Goal: Task Accomplishment & Management: Use online tool/utility

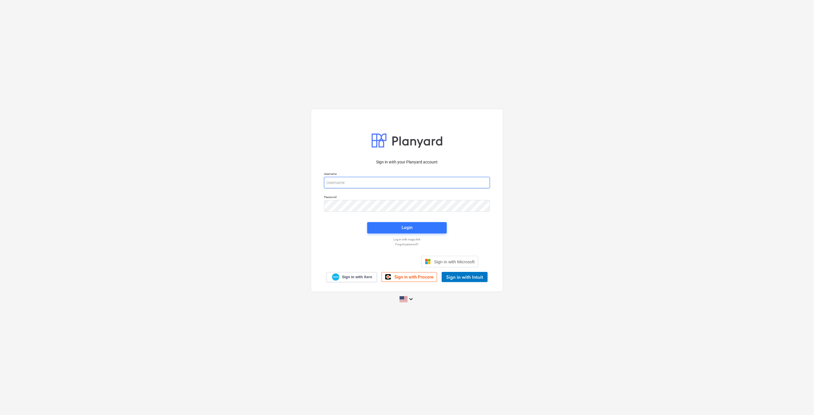
click at [373, 184] on input "email" at bounding box center [407, 182] width 166 height 11
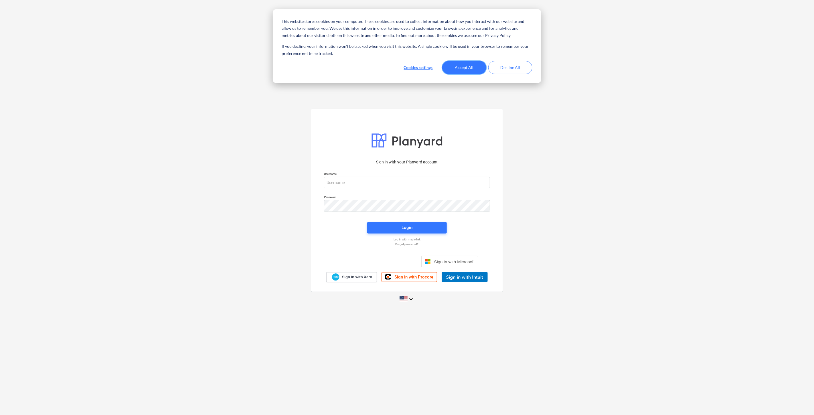
click at [461, 67] on button "Accept All" at bounding box center [464, 67] width 44 height 13
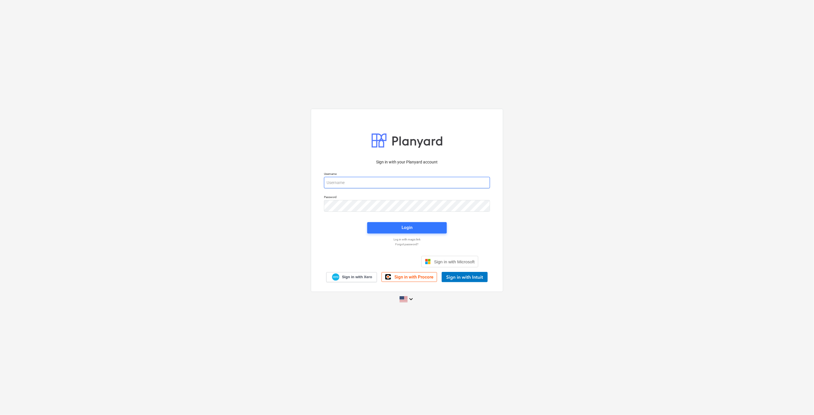
click at [364, 187] on input "email" at bounding box center [407, 182] width 166 height 11
type input "[EMAIL_ADDRESS][PERSON_NAME][DOMAIN_NAME]"
click at [289, 207] on div "Sign in with your Planyard account Username [EMAIL_ADDRESS][PERSON_NAME][DOMAIN…" at bounding box center [407, 207] width 814 height 207
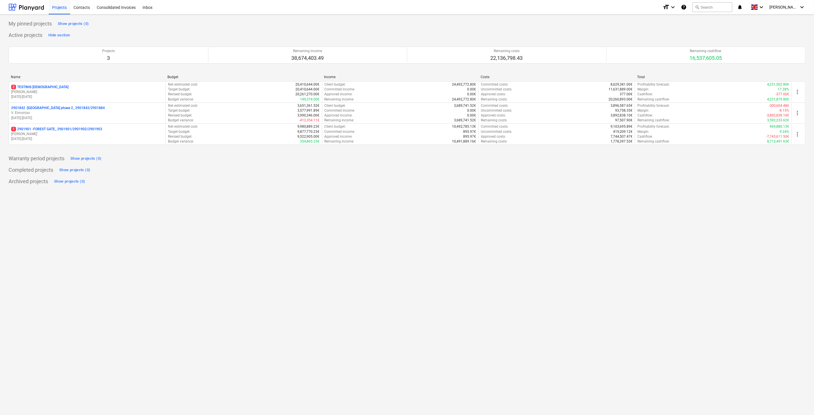
drag, startPoint x: 530, startPoint y: 187, endPoint x: 557, endPoint y: 171, distance: 31.4
click at [531, 187] on div "My pinned projects Show projects (0) Active projects Hide section Projects 3 Re…" at bounding box center [407, 215] width 814 height 400
click at [557, 171] on div "Completed projects Show projects (0)" at bounding box center [407, 169] width 796 height 9
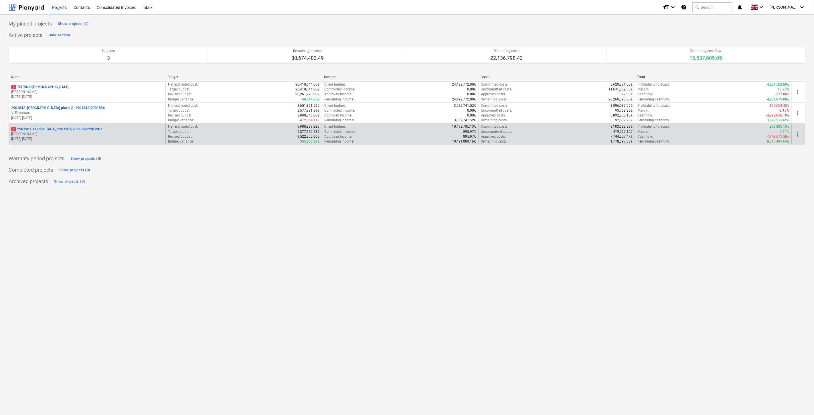
click at [72, 133] on p "[PERSON_NAME]" at bounding box center [87, 134] width 152 height 5
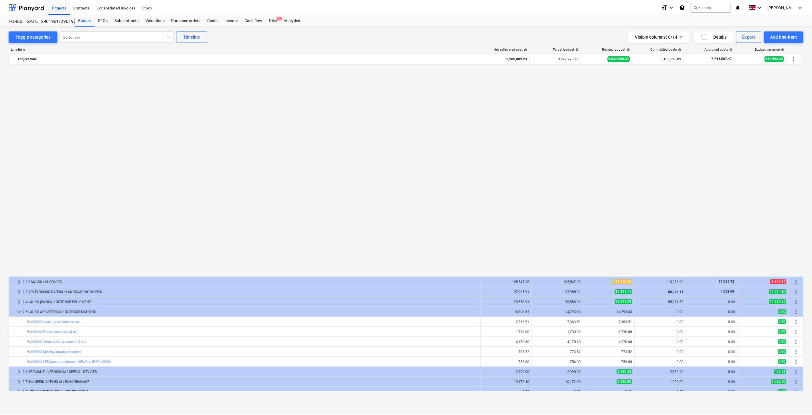
scroll to position [416, 0]
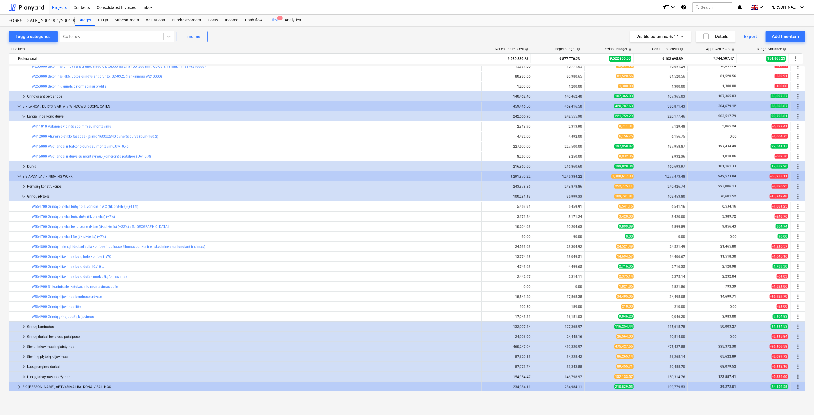
click at [275, 25] on div "Files 1" at bounding box center [273, 20] width 15 height 11
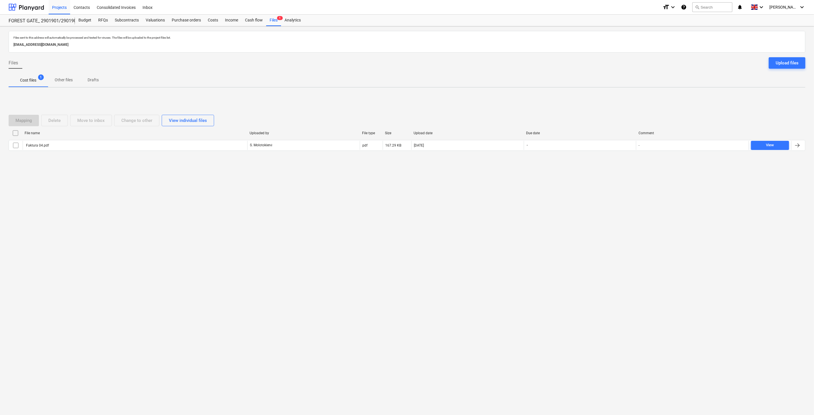
click at [571, 193] on div "Files sent to this address will automatically be processed and tested for virus…" at bounding box center [407, 220] width 814 height 388
click at [588, 185] on div "Files sent to this address will automatically be processed and tested for virus…" at bounding box center [407, 220] width 814 height 388
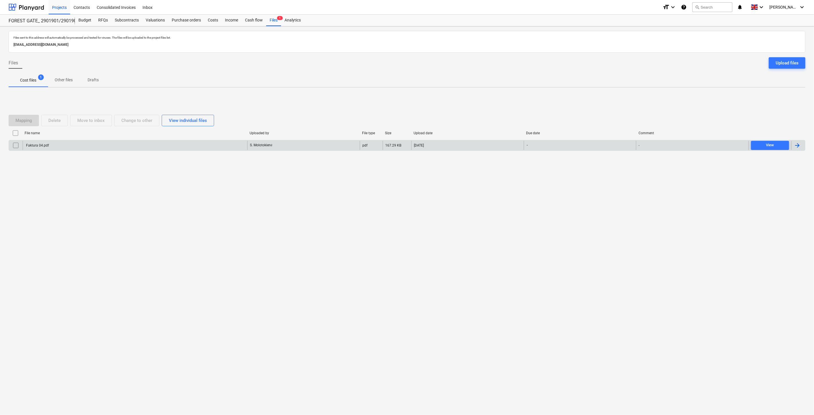
click at [109, 145] on div "Faktura 04.pdf" at bounding box center [135, 145] width 225 height 9
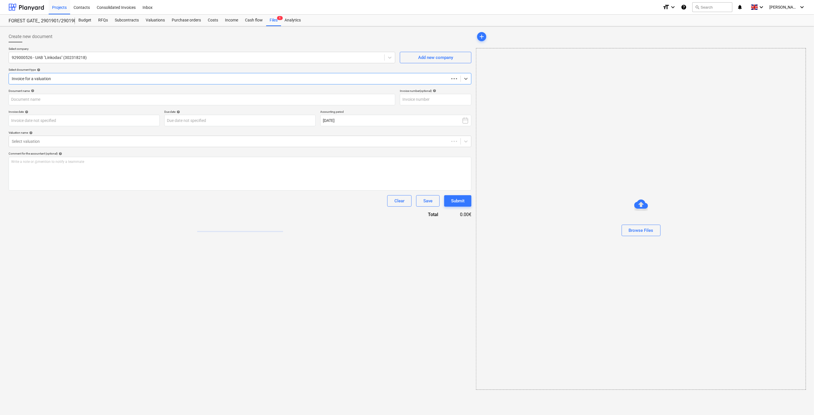
type input "Faktura 04.pdf"
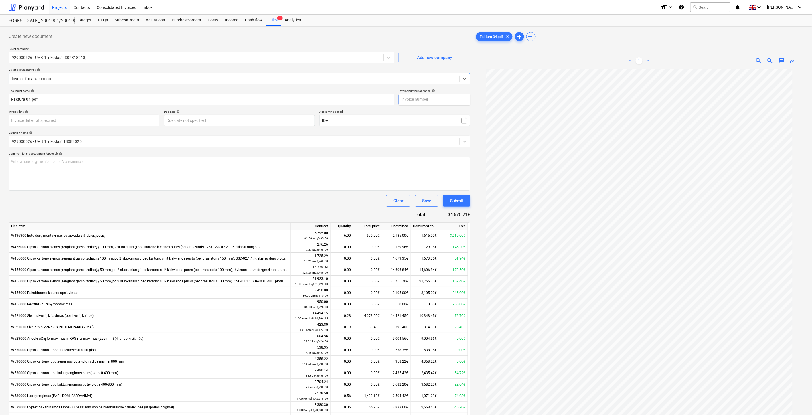
click at [442, 100] on input "text" at bounding box center [434, 99] width 72 height 11
type input "LINK2025/04"
click at [76, 122] on body "This website stores cookies on your computer. These cookies are used to collect…" at bounding box center [406, 207] width 812 height 415
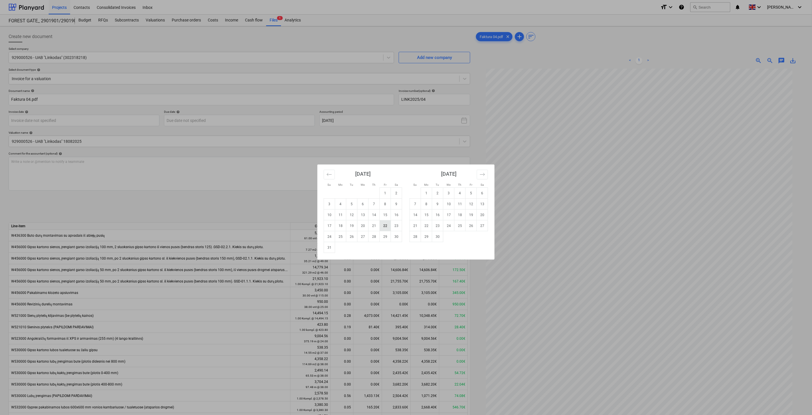
click at [382, 227] on td "22" at bounding box center [385, 225] width 11 height 11
type input "[DATE]"
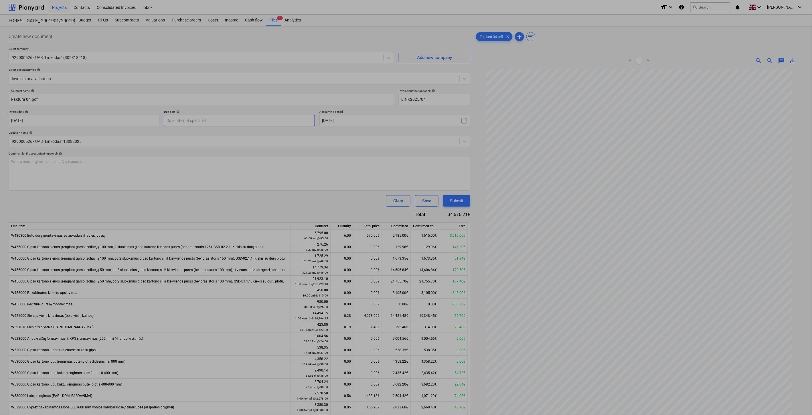
click at [218, 119] on body "This website stores cookies on your computer. These cookies are used to collect…" at bounding box center [406, 207] width 812 height 415
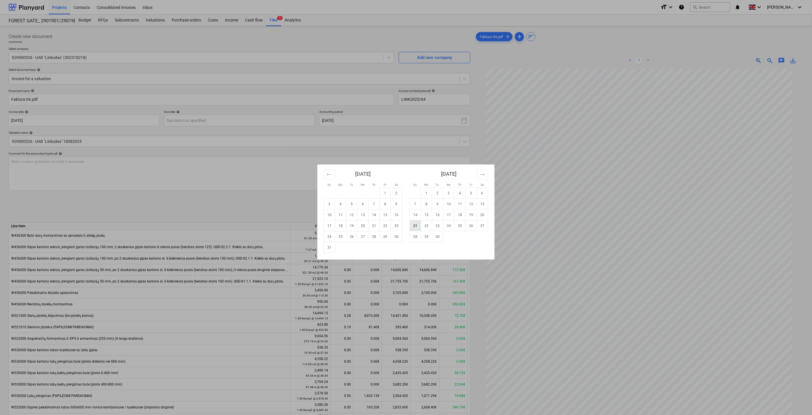
click at [416, 226] on td "21" at bounding box center [415, 225] width 11 height 11
type input "[DATE]"
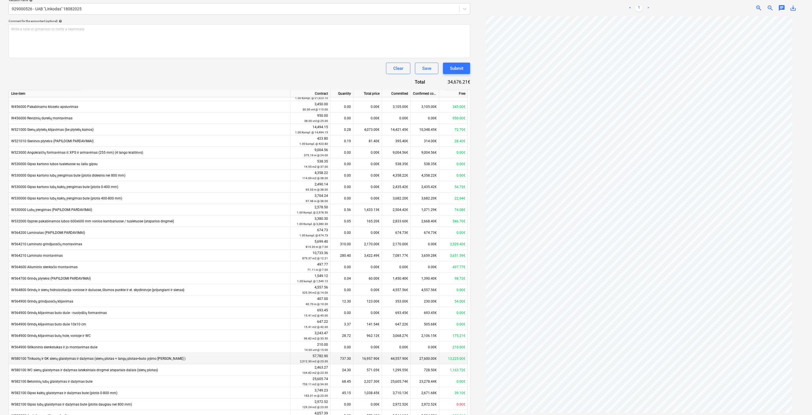
scroll to position [186, 0]
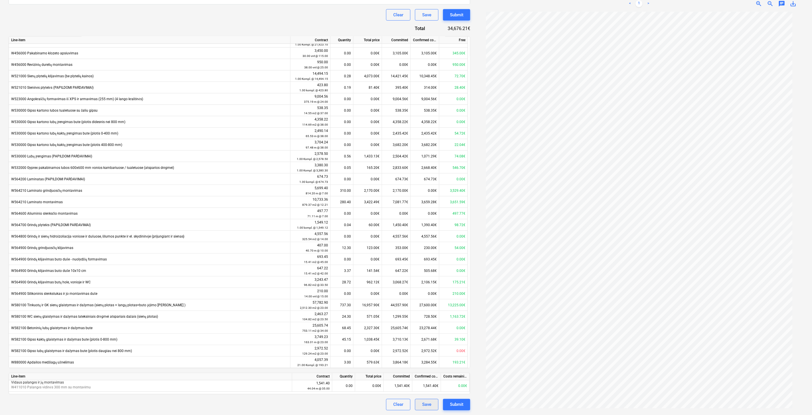
click at [427, 402] on div "Save" at bounding box center [426, 404] width 9 height 7
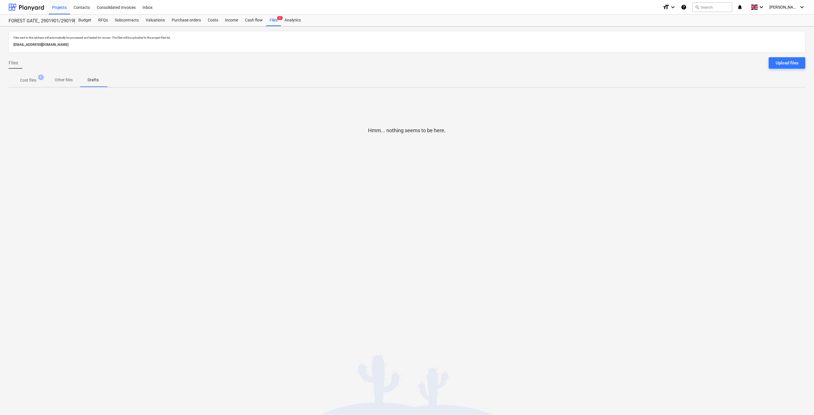
click at [526, 269] on div "Files sent to this address will automatically be processed and tested for virus…" at bounding box center [407, 220] width 814 height 388
click at [539, 259] on div "Files sent to this address will automatically be processed and tested for virus…" at bounding box center [407, 220] width 814 height 388
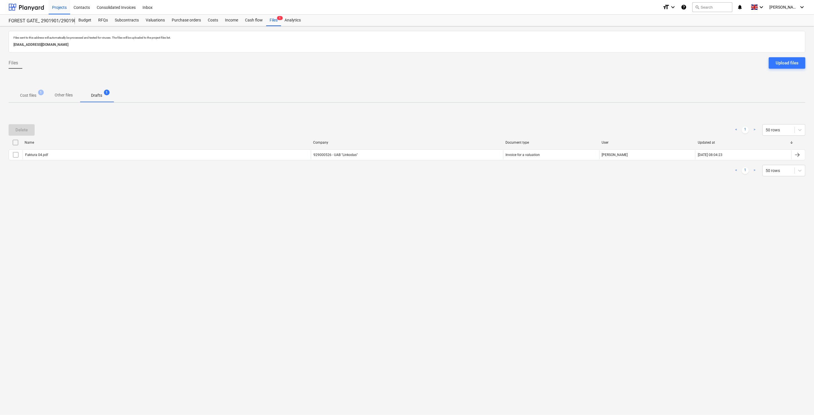
click at [34, 97] on p "Cost files" at bounding box center [28, 95] width 16 height 6
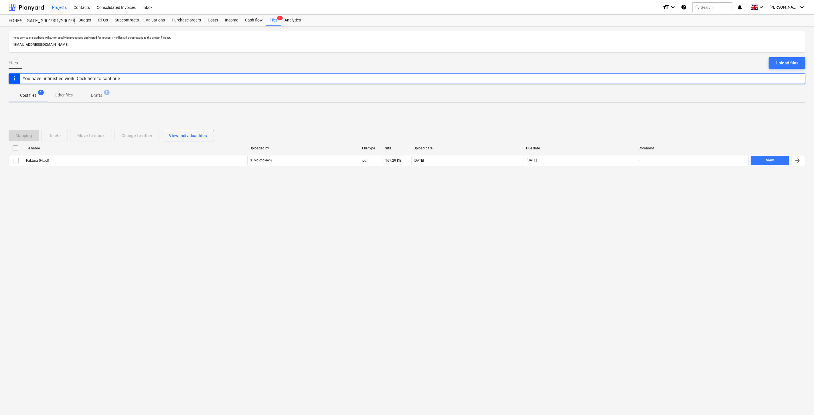
click at [601, 250] on div "Files sent to this address will automatically be processed and tested for virus…" at bounding box center [407, 220] width 814 height 388
click at [607, 235] on div "Files sent to this address will automatically be processed and tested for virus…" at bounding box center [407, 220] width 814 height 388
click at [792, 61] on div "Upload files" at bounding box center [786, 62] width 23 height 7
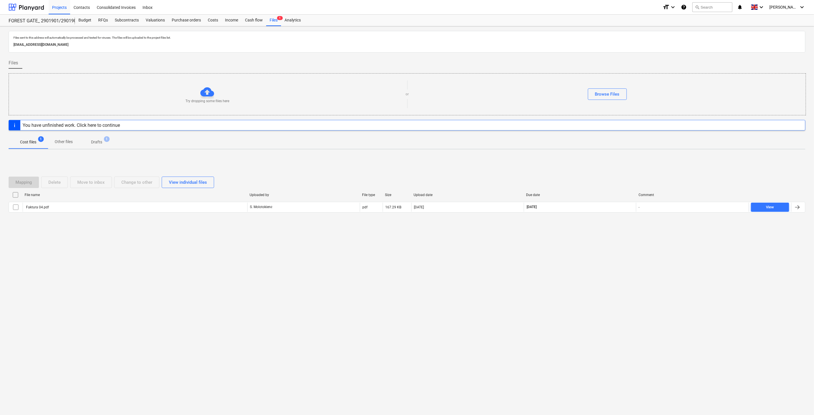
drag, startPoint x: 628, startPoint y: 288, endPoint x: 668, endPoint y: 153, distance: 141.0
click at [628, 288] on div "Files sent to this address will automatically be processed and tested for virus…" at bounding box center [407, 220] width 814 height 388
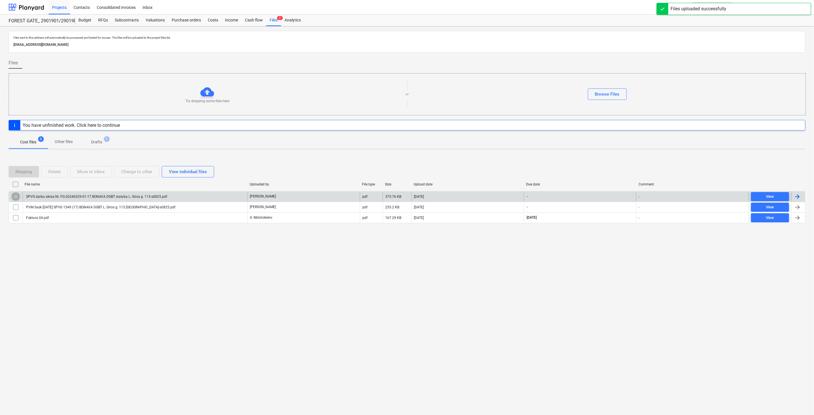
click at [17, 196] on input "checkbox" at bounding box center [15, 196] width 9 height 9
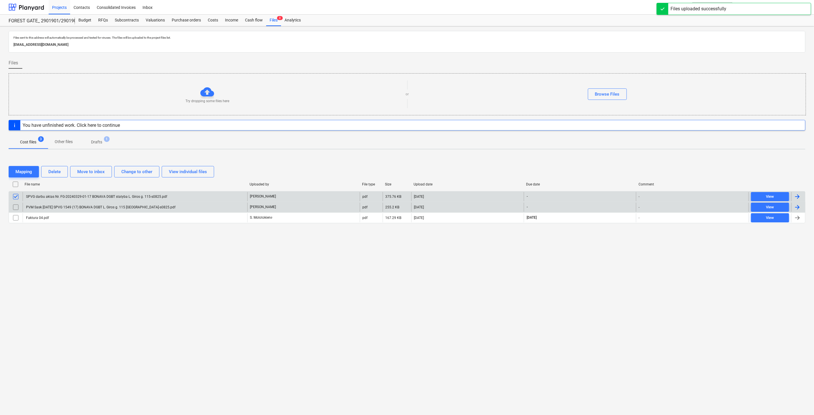
click at [17, 205] on input "checkbox" at bounding box center [15, 207] width 9 height 9
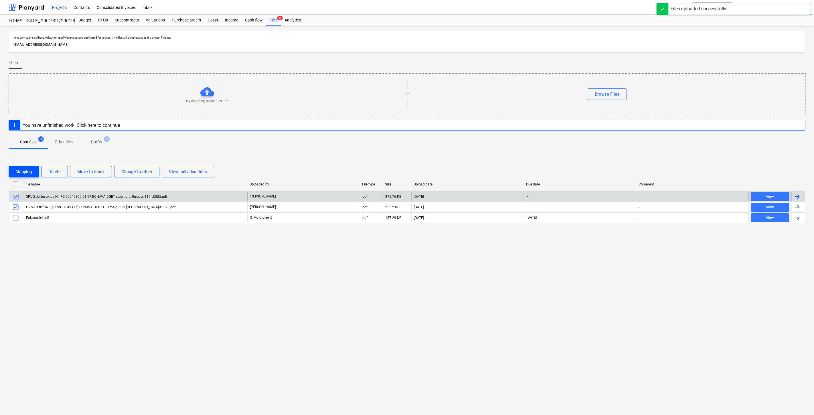
click at [23, 171] on div "Mapping" at bounding box center [23, 171] width 17 height 7
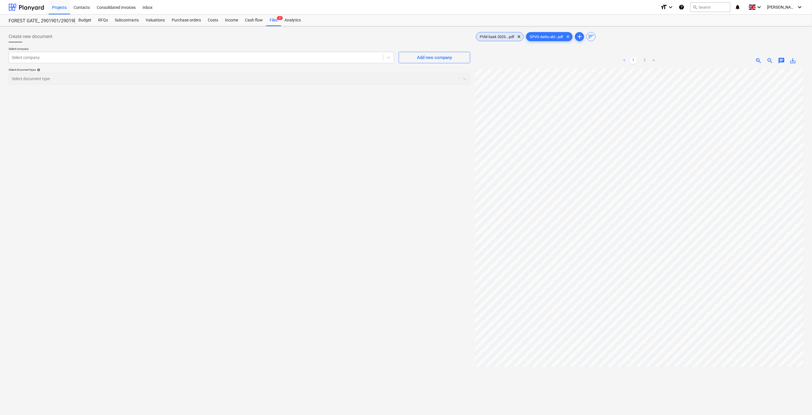
click at [491, 35] on span "PVM Sask 2025....pdf" at bounding box center [496, 37] width 41 height 4
click at [247, 58] on div at bounding box center [196, 58] width 368 height 6
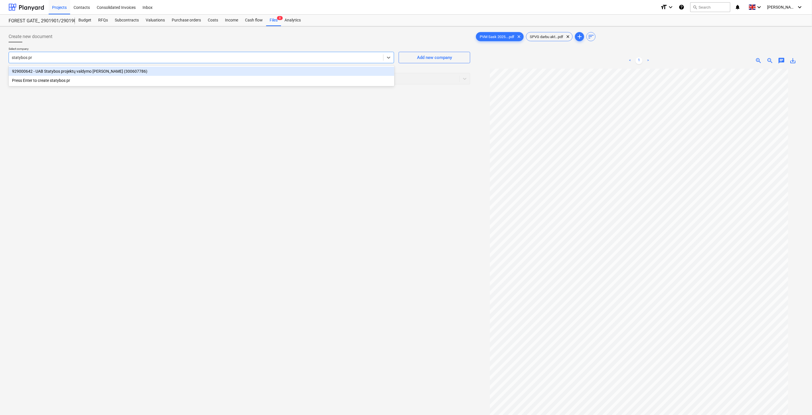
type input "statybos pro"
click at [243, 73] on div "929000642 - UAB Statybos projektų valdymo [PERSON_NAME] (300607786)" at bounding box center [202, 71] width 386 height 9
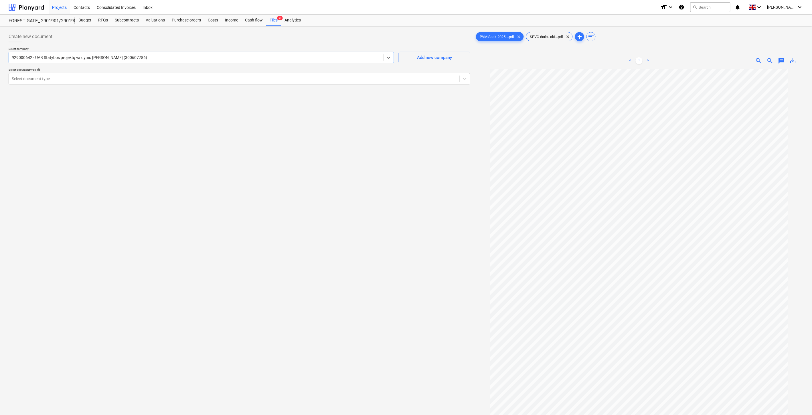
click at [230, 80] on div at bounding box center [234, 79] width 445 height 6
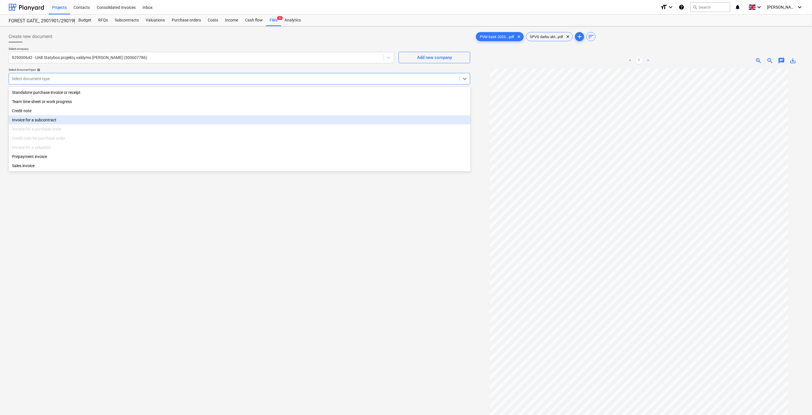
click at [110, 124] on div "Invoice for a subcontract" at bounding box center [240, 119] width 462 height 9
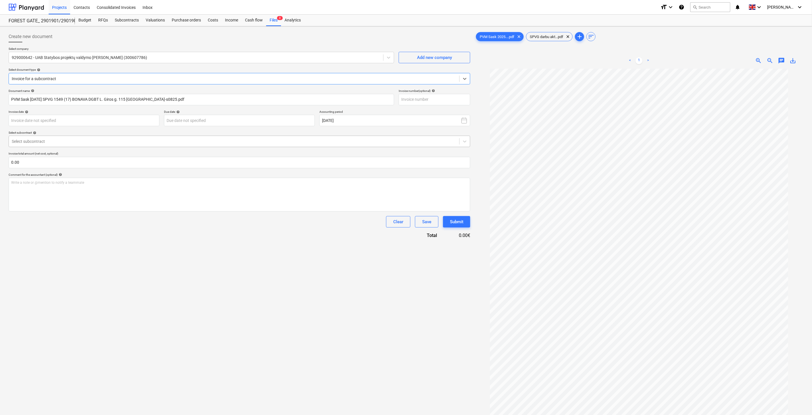
click at [115, 139] on div at bounding box center [234, 141] width 445 height 6
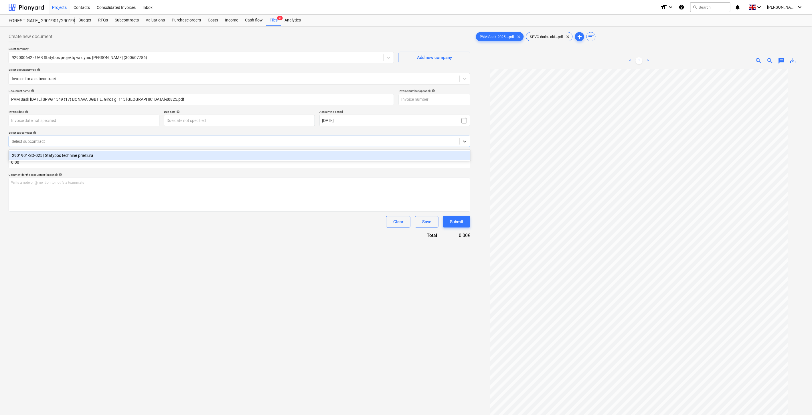
click at [106, 155] on div "2901901-SO-025 | Statybos techninė priežiūra" at bounding box center [240, 155] width 462 height 9
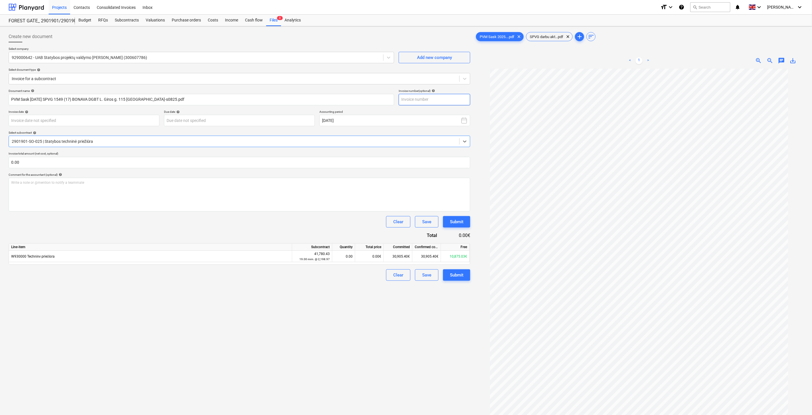
click at [442, 98] on input "text" at bounding box center [434, 99] width 72 height 11
type input "P"
type input "SPVG1549"
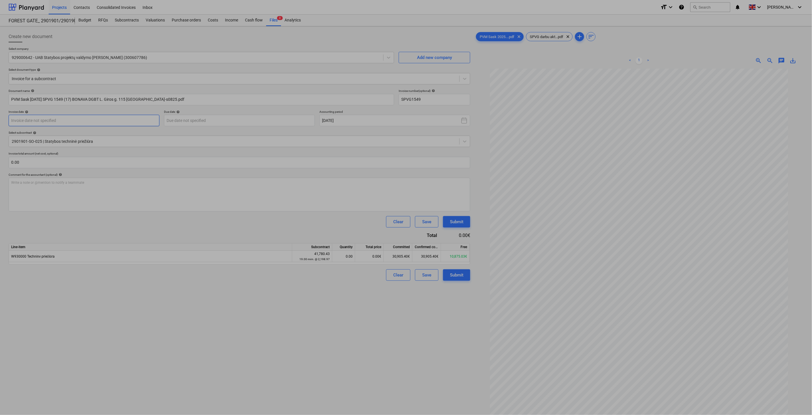
drag, startPoint x: 110, startPoint y: 122, endPoint x: 61, endPoint y: 135, distance: 50.8
click at [109, 123] on body "This website stores cookies on your computer. These cookies are used to collect…" at bounding box center [406, 207] width 812 height 415
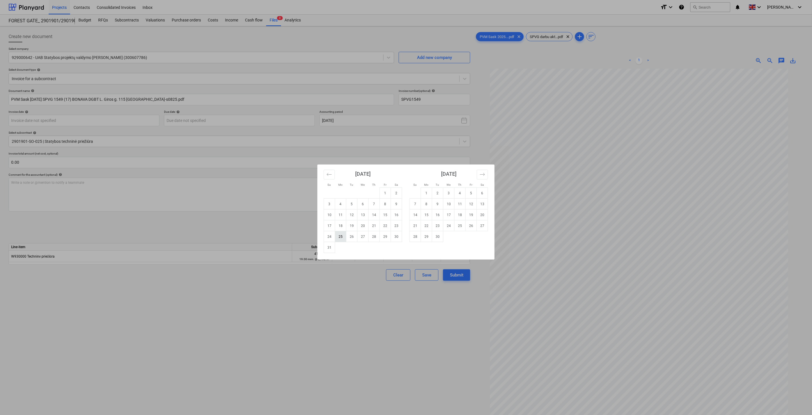
click at [338, 232] on td "25" at bounding box center [340, 236] width 11 height 11
type input "[DATE]"
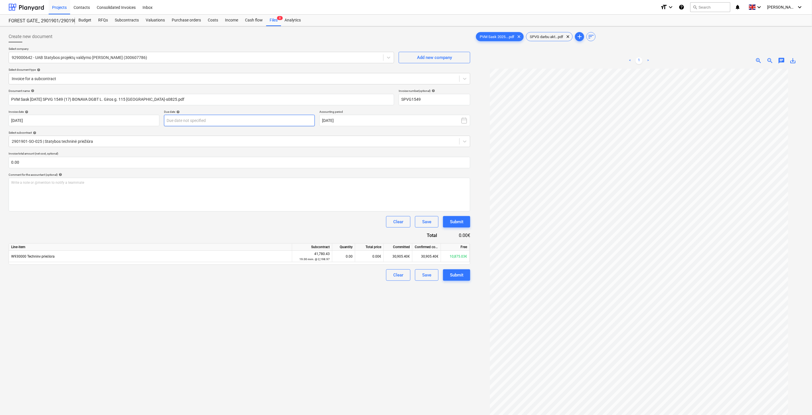
click at [248, 122] on body "This website stores cookies on your computer. These cookies are used to collect…" at bounding box center [406, 207] width 812 height 415
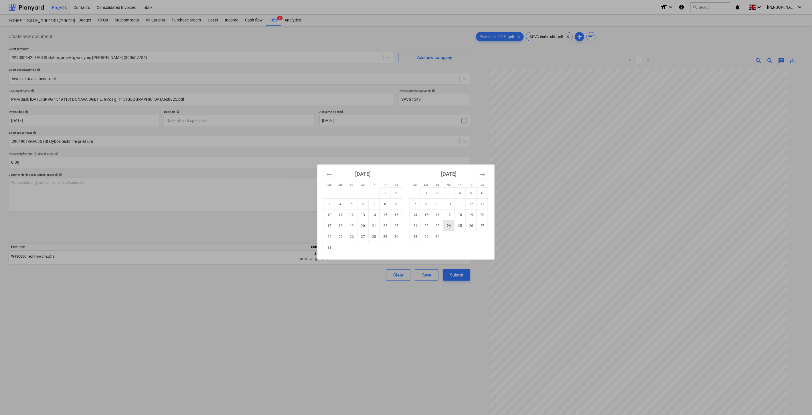
click at [450, 225] on td "24" at bounding box center [448, 225] width 11 height 11
type input "[DATE]"
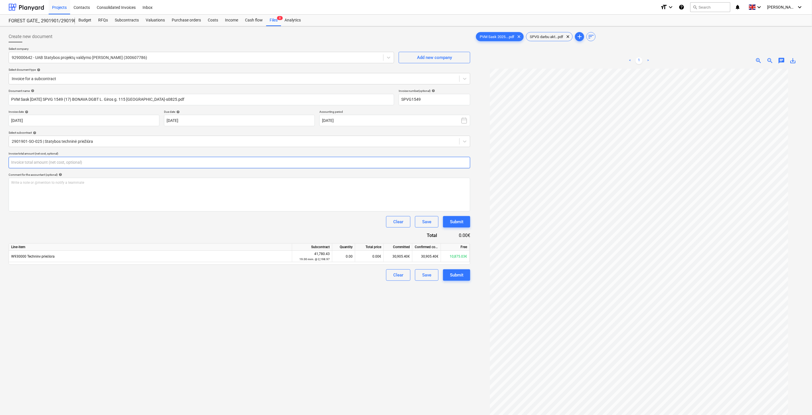
click at [121, 162] on input "text" at bounding box center [239, 162] width 461 height 11
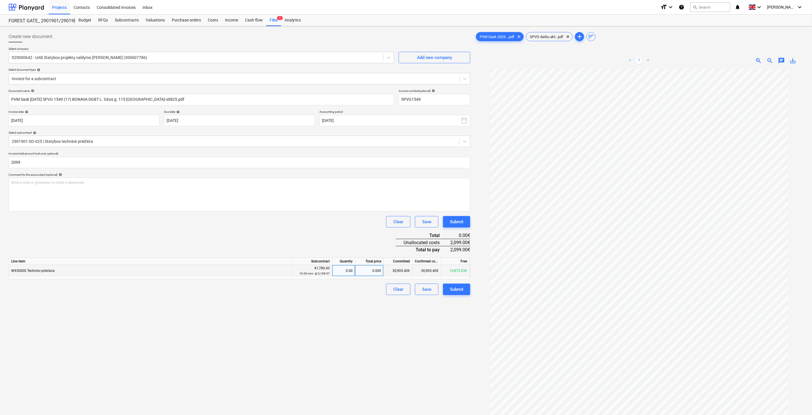
type input "2,099.00"
click at [372, 270] on div "0.00€" at bounding box center [369, 270] width 29 height 11
type input "2099"
drag, startPoint x: 344, startPoint y: 232, endPoint x: 318, endPoint y: 234, distance: 26.7
click at [344, 232] on div "Document name help PVM Sask [DATE] SPVG 1549 (17) BONAVA DGBT L. Giros g. 115 […" at bounding box center [239, 192] width 461 height 206
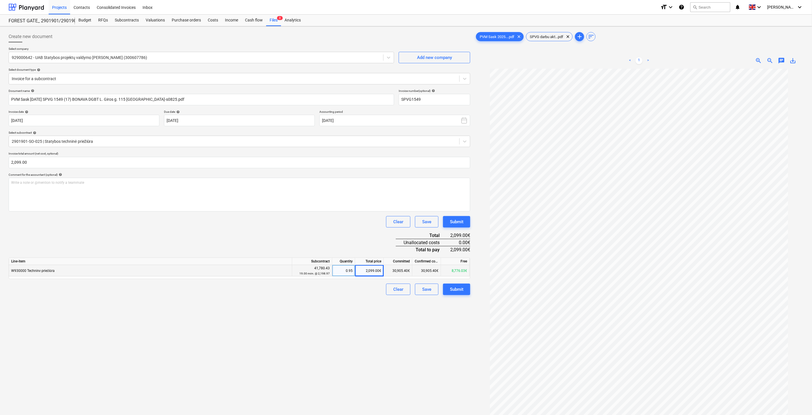
click at [333, 375] on div "Create new document Select company 929000642 - UAB Statybos projektų valdymo [P…" at bounding box center [239, 249] width 466 height 441
click at [366, 357] on div "Create new document Select company 929000642 - UAB Statybos projektų valdymo [P…" at bounding box center [239, 249] width 466 height 441
click at [429, 289] on div "Save" at bounding box center [426, 288] width 9 height 7
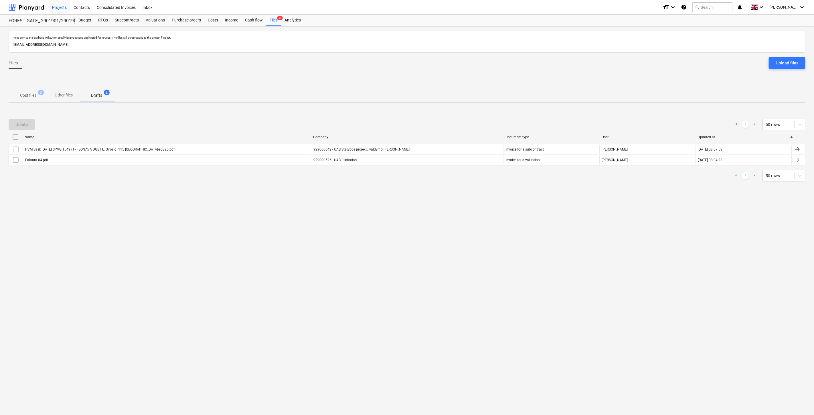
click at [427, 262] on div "Files sent to this address will automatically be processed and tested for virus…" at bounding box center [407, 220] width 814 height 388
click at [440, 254] on div "Files sent to this address will automatically be processed and tested for virus…" at bounding box center [407, 220] width 814 height 388
click at [32, 96] on p "Cost files" at bounding box center [28, 95] width 16 height 6
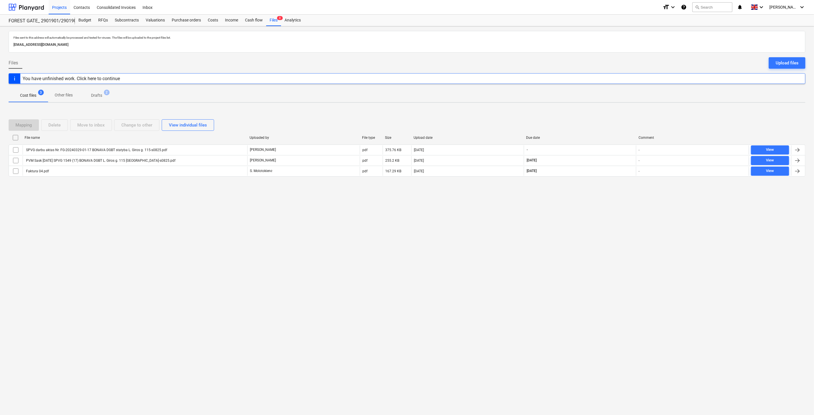
click at [563, 242] on div "Files sent to this address will automatically be processed and tested for virus…" at bounding box center [407, 220] width 814 height 388
click at [570, 238] on div "Files sent to this address will automatically be processed and tested for virus…" at bounding box center [407, 220] width 814 height 388
drag, startPoint x: 574, startPoint y: 236, endPoint x: 589, endPoint y: 227, distance: 17.0
click at [577, 233] on div "Files sent to this address will automatically be processed and tested for virus…" at bounding box center [407, 220] width 814 height 388
click at [589, 227] on div "Files sent to this address will automatically be processed and tested for virus…" at bounding box center [407, 220] width 814 height 388
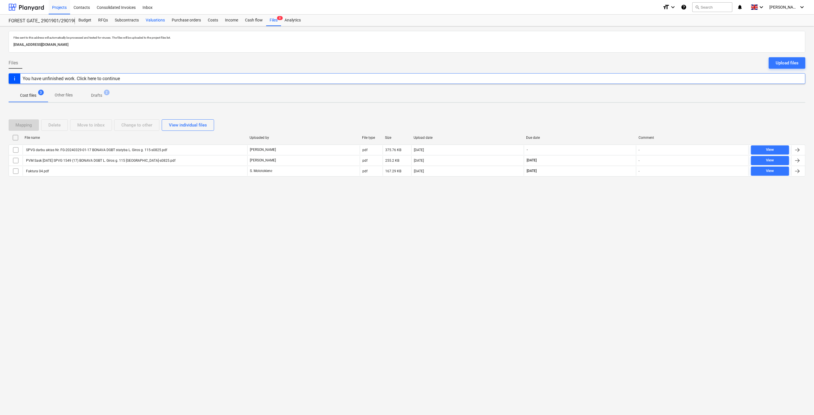
click at [149, 19] on div "Valuations" at bounding box center [155, 20] width 26 height 11
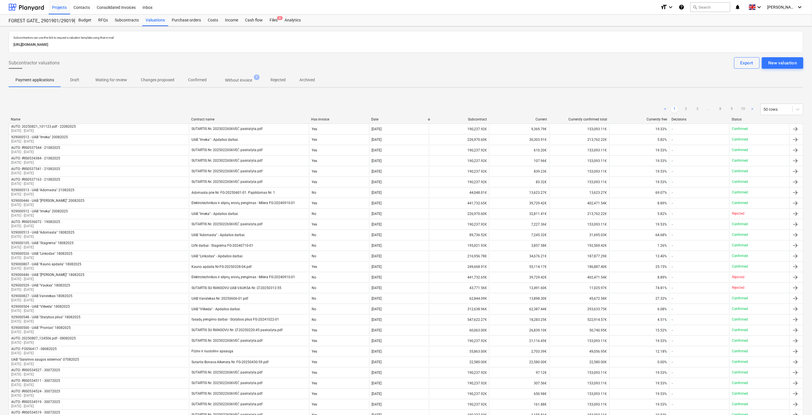
click at [237, 81] on p "Without invoice" at bounding box center [238, 80] width 27 height 6
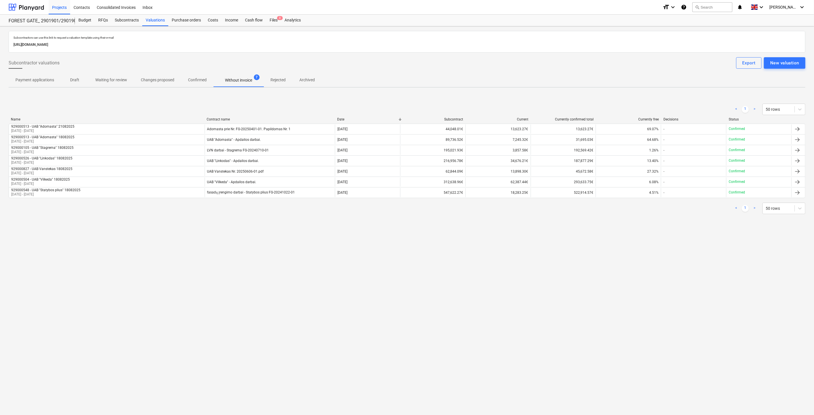
click at [641, 243] on div "Subcontractors can use this link to request a valuation template using their e-…" at bounding box center [407, 220] width 814 height 388
click at [646, 235] on div "Subcontractors can use this link to request a valuation template using their e-…" at bounding box center [407, 220] width 814 height 388
click at [648, 247] on div "Subcontractors can use this link to request a valuation template using their e-…" at bounding box center [407, 220] width 814 height 388
drag, startPoint x: 655, startPoint y: 241, endPoint x: 239, endPoint y: 344, distance: 428.2
click at [655, 241] on div "Subcontractors can use this link to request a valuation template using their e-…" at bounding box center [407, 220] width 814 height 388
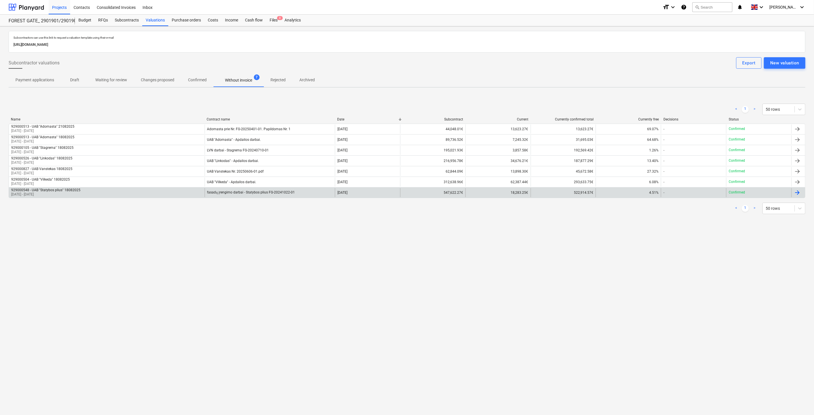
drag, startPoint x: 263, startPoint y: 297, endPoint x: 261, endPoint y: 198, distance: 98.7
click at [263, 292] on div "Subcontractors can use this link to request a valuation template using their e-…" at bounding box center [407, 220] width 814 height 388
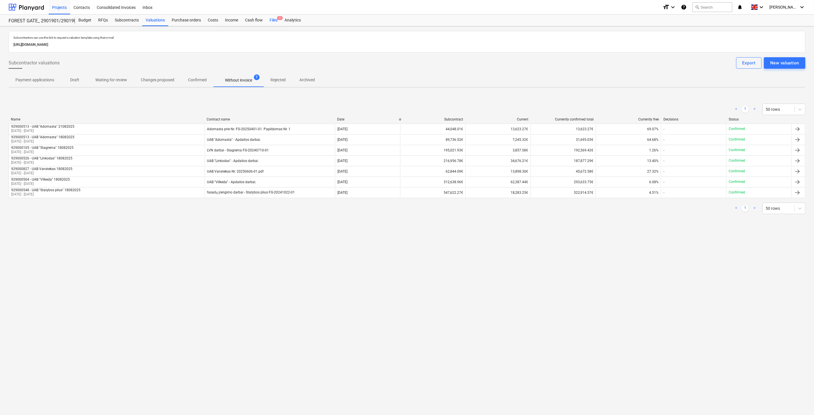
click at [268, 22] on div "Files 3" at bounding box center [273, 20] width 15 height 11
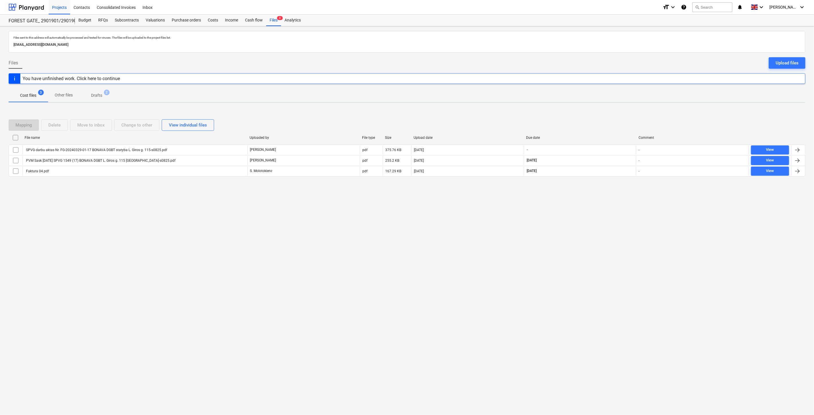
drag, startPoint x: 618, startPoint y: 261, endPoint x: 628, endPoint y: 243, distance: 21.2
click at [619, 257] on div "Files sent to this address will automatically be processed and tested for virus…" at bounding box center [407, 220] width 814 height 388
click at [628, 242] on div "Files sent to this address will automatically be processed and tested for virus…" at bounding box center [407, 220] width 814 height 388
drag, startPoint x: 587, startPoint y: 258, endPoint x: 602, endPoint y: 247, distance: 18.8
click at [587, 258] on div "Files sent to this address will automatically be processed and tested for virus…" at bounding box center [407, 220] width 814 height 388
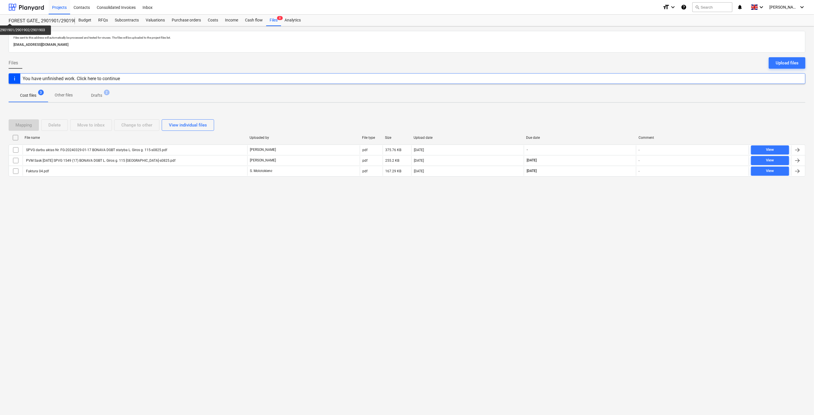
click at [604, 245] on div "Files sent to this address will automatically be processed and tested for virus…" at bounding box center [407, 220] width 814 height 388
click at [36, 8] on div at bounding box center [26, 7] width 35 height 14
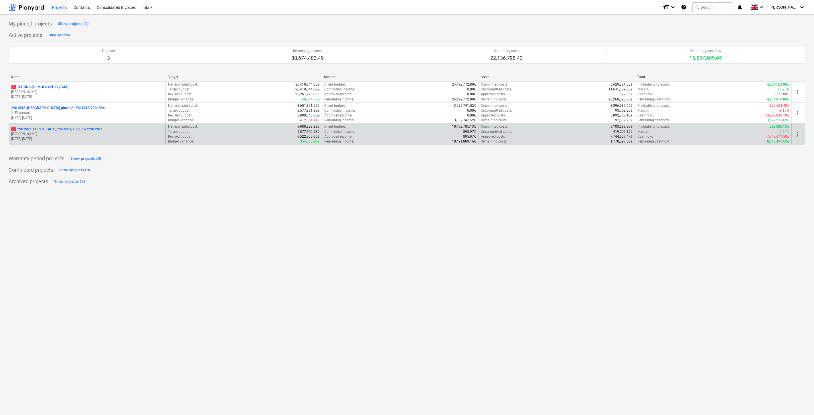
click at [102, 133] on p "[PERSON_NAME]" at bounding box center [87, 134] width 152 height 5
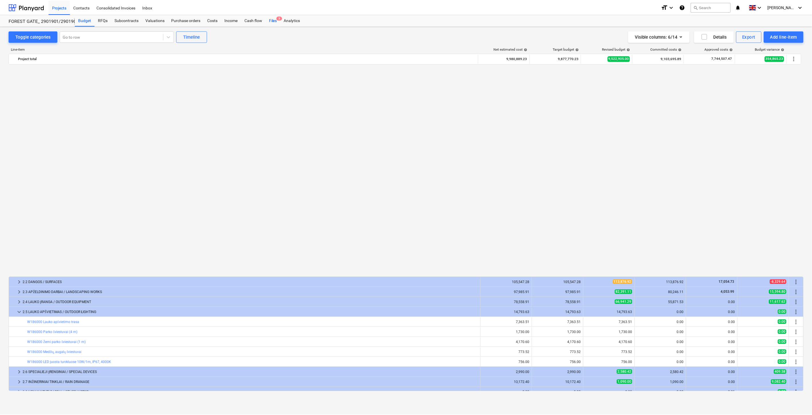
scroll to position [416, 0]
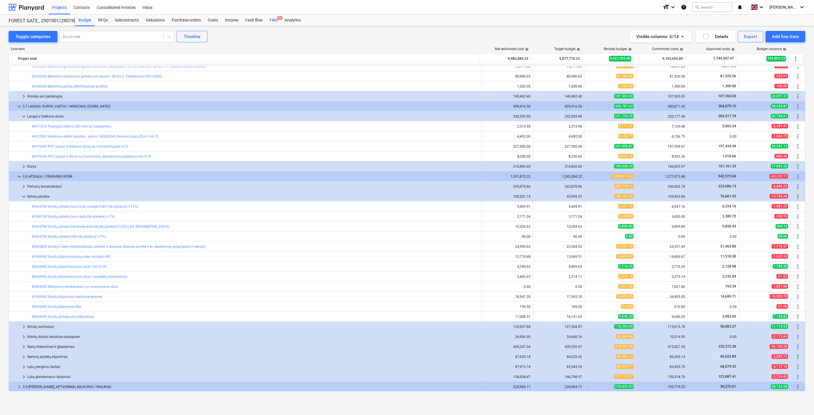
click at [274, 22] on div "Files 3" at bounding box center [273, 20] width 15 height 11
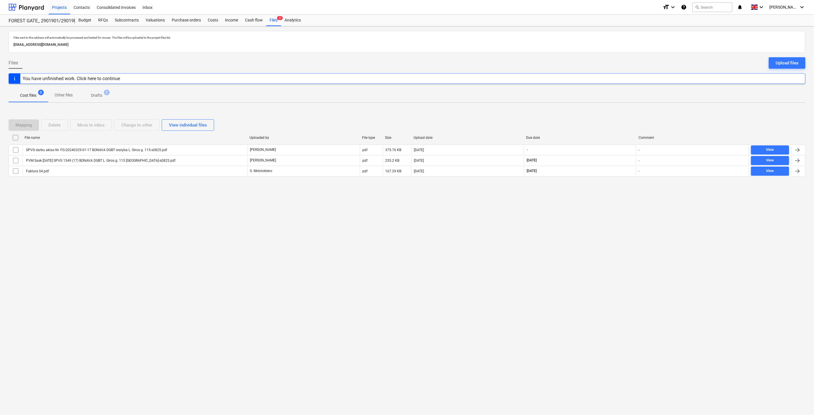
click at [558, 230] on div "Files sent to this address will automatically be processed and tested for virus…" at bounding box center [407, 220] width 814 height 388
click at [563, 223] on div "Files sent to this address will automatically be processed and tested for virus…" at bounding box center [407, 220] width 814 height 388
click at [34, 7] on div at bounding box center [26, 7] width 35 height 14
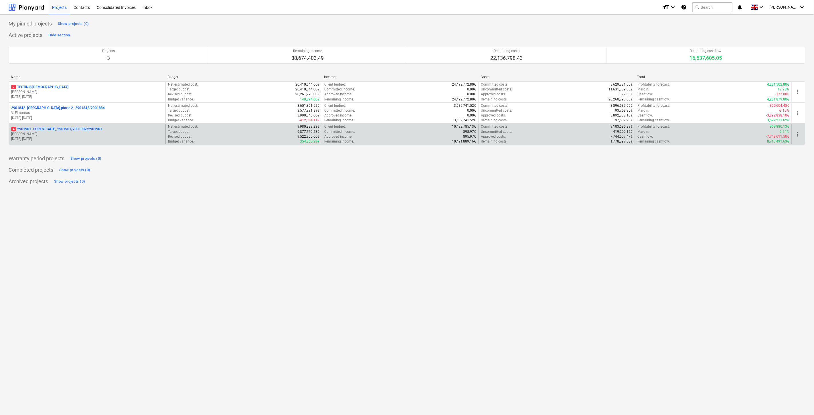
click at [60, 138] on p "[DATE] - [DATE]" at bounding box center [87, 138] width 152 height 5
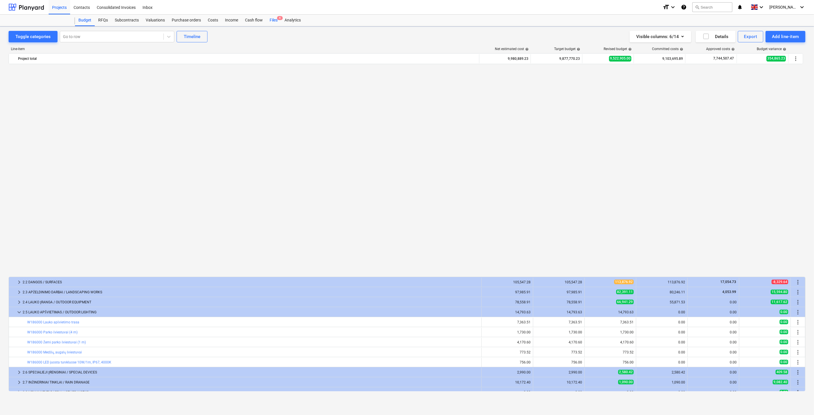
click at [273, 19] on div "Files 4" at bounding box center [273, 20] width 15 height 11
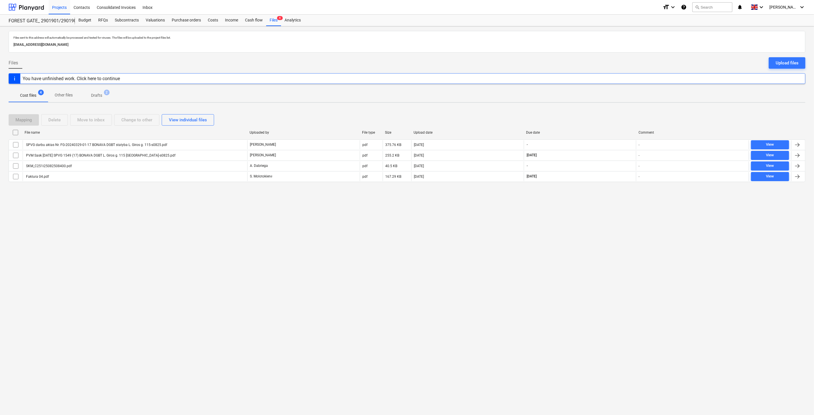
drag, startPoint x: 593, startPoint y: 247, endPoint x: 596, endPoint y: 241, distance: 6.4
click at [593, 247] on div "Files sent to this address will automatically be processed and tested for virus…" at bounding box center [407, 220] width 814 height 388
click at [608, 228] on div "Files sent to this address will automatically be processed and tested for virus…" at bounding box center [407, 220] width 814 height 388
drag, startPoint x: 241, startPoint y: 284, endPoint x: 247, endPoint y: 282, distance: 6.0
click at [243, 283] on div "Files sent to this address will automatically be processed and tested for virus…" at bounding box center [407, 220] width 814 height 388
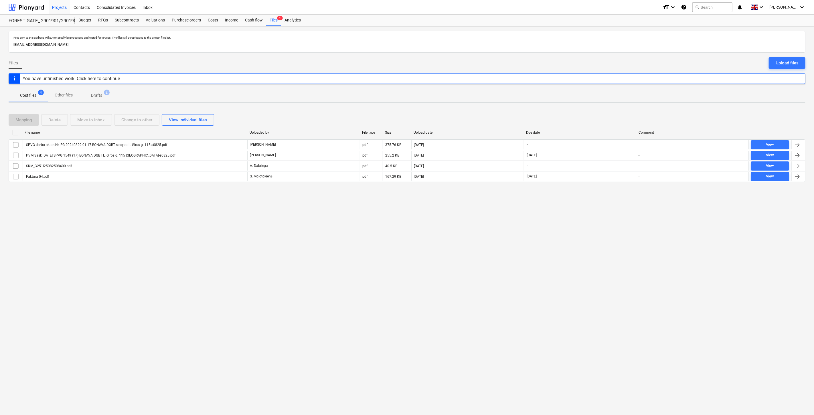
click at [318, 264] on div "Files sent to this address will automatically be processed and tested for virus…" at bounding box center [407, 220] width 814 height 388
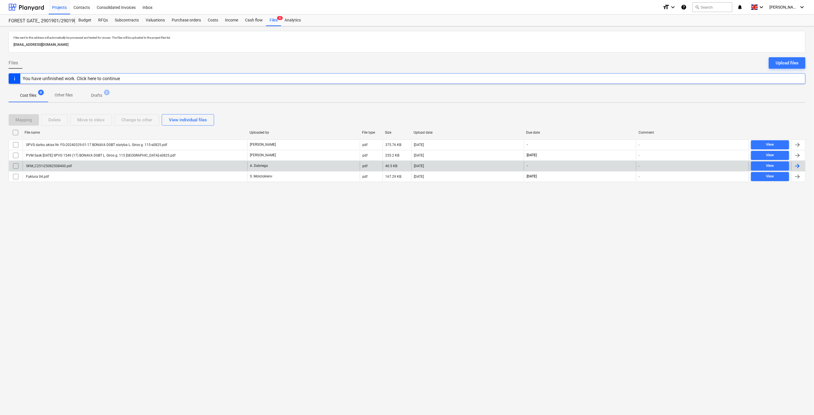
click at [122, 164] on div "SKM_C251i25082508400.pdf" at bounding box center [135, 165] width 225 height 9
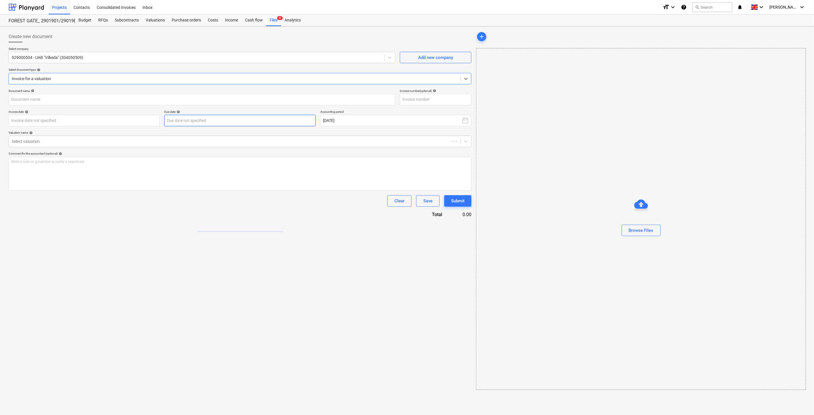
type input "SKM_C251i25082508400.pdf"
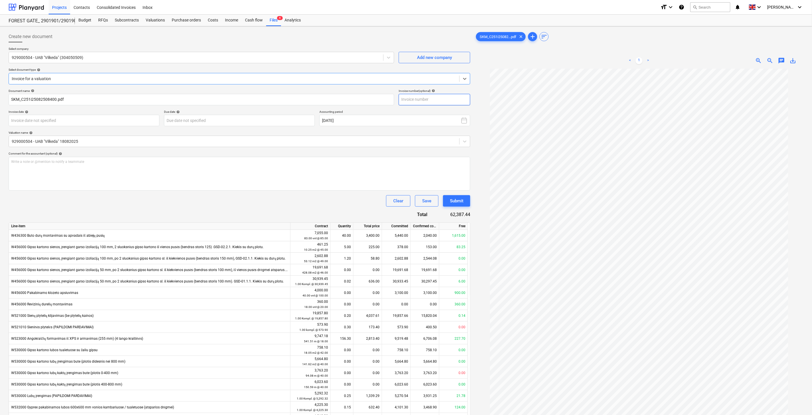
click at [444, 98] on input "text" at bounding box center [434, 99] width 72 height 11
type input "VILK1567"
click at [95, 118] on body "This website stores cookies on your computer. These cookies are used to collect…" at bounding box center [406, 207] width 812 height 415
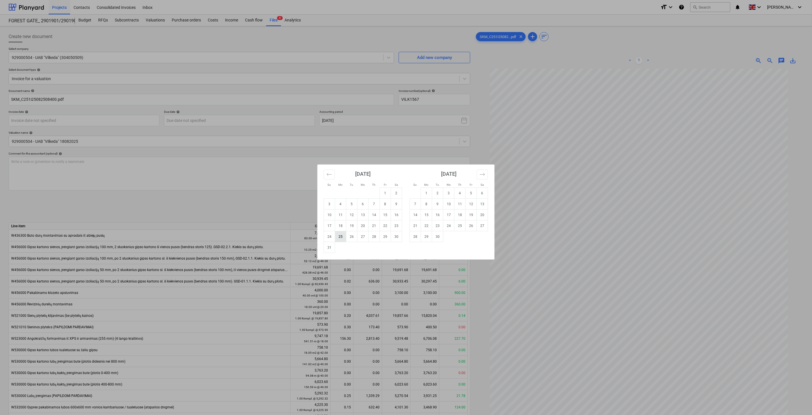
click at [338, 237] on td "25" at bounding box center [340, 236] width 11 height 11
type input "[DATE]"
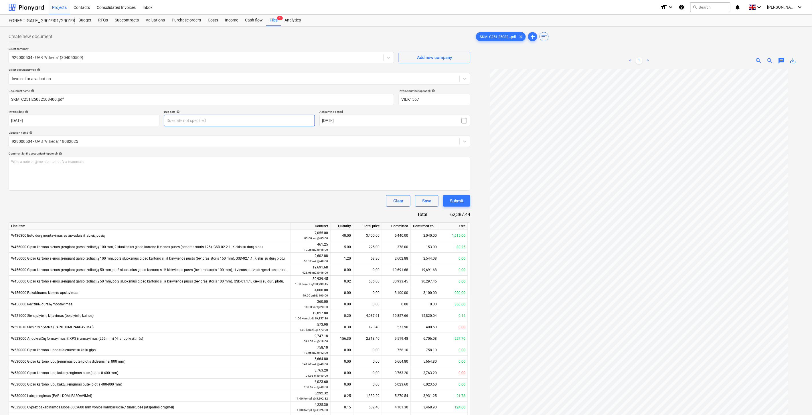
click at [268, 117] on body "This website stores cookies on your computer. These cookies are used to collect…" at bounding box center [406, 207] width 812 height 415
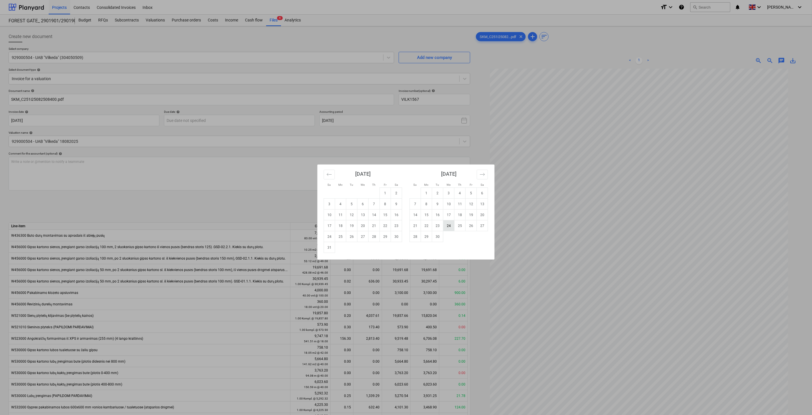
click at [445, 226] on td "24" at bounding box center [448, 225] width 11 height 11
type input "[DATE]"
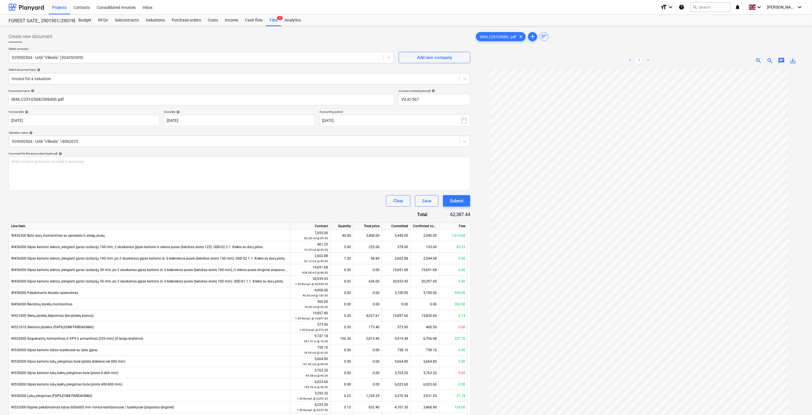
click at [167, 201] on div "Clear Save Submit" at bounding box center [239, 200] width 461 height 11
click at [195, 201] on div "Clear Save Submit" at bounding box center [239, 200] width 461 height 11
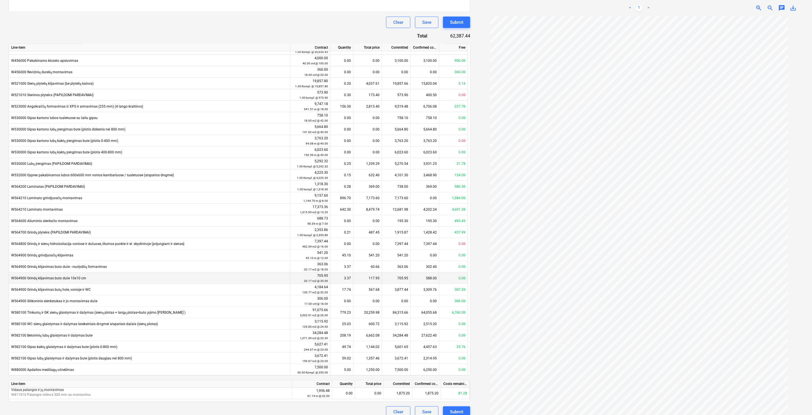
scroll to position [186, 0]
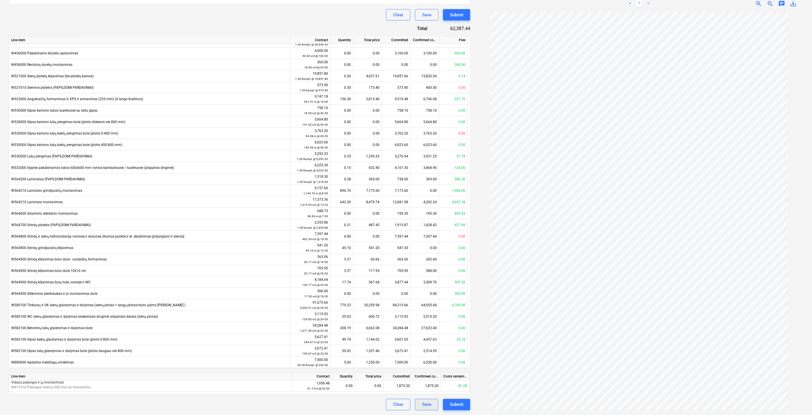
click at [425, 405] on div "Save" at bounding box center [426, 404] width 9 height 7
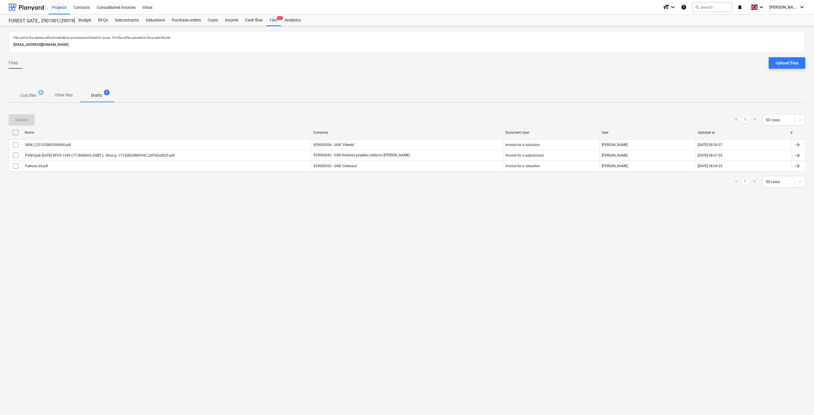
click at [416, 245] on div "Files sent to this address will automatically be processed and tested for virus…" at bounding box center [407, 220] width 814 height 388
click at [419, 243] on div "Files sent to this address will automatically be processed and tested for virus…" at bounding box center [407, 220] width 814 height 388
click at [32, 100] on span "Cost files 4" at bounding box center [28, 95] width 39 height 10
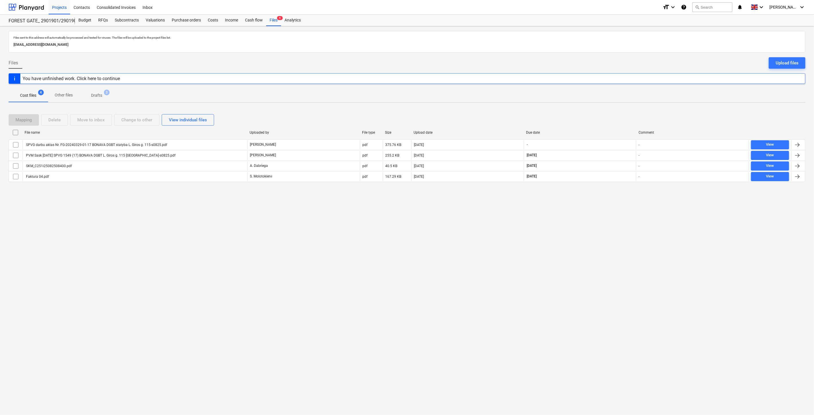
click at [588, 220] on div "Files sent to this address will automatically be processed and tested for virus…" at bounding box center [407, 220] width 814 height 388
click at [600, 213] on div "Files sent to this address will automatically be processed and tested for virus…" at bounding box center [407, 220] width 814 height 388
click at [613, 226] on div "Files sent to this address will automatically be processed and tested for virus…" at bounding box center [407, 220] width 814 height 388
click at [620, 215] on div "Files sent to this address will automatically be processed and tested for virus…" at bounding box center [407, 220] width 814 height 388
click at [574, 258] on div "Files sent to this address will automatically be processed and tested for virus…" at bounding box center [407, 220] width 814 height 388
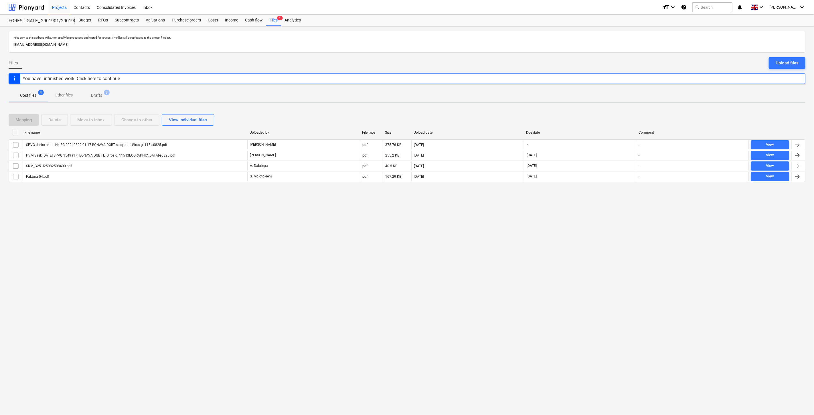
click at [594, 243] on div "Files sent to this address will automatically be processed and tested for virus…" at bounding box center [407, 220] width 814 height 388
click at [606, 231] on div "Files sent to this address will automatically be processed and tested for virus…" at bounding box center [407, 220] width 814 height 388
click at [609, 227] on div "Files sent to this address will automatically be processed and tested for virus…" at bounding box center [407, 220] width 814 height 388
click at [604, 222] on div "Files sent to this address will automatically be processed and tested for virus…" at bounding box center [407, 220] width 814 height 388
click at [615, 210] on div "Files sent to this address will automatically be processed and tested for virus…" at bounding box center [407, 220] width 814 height 388
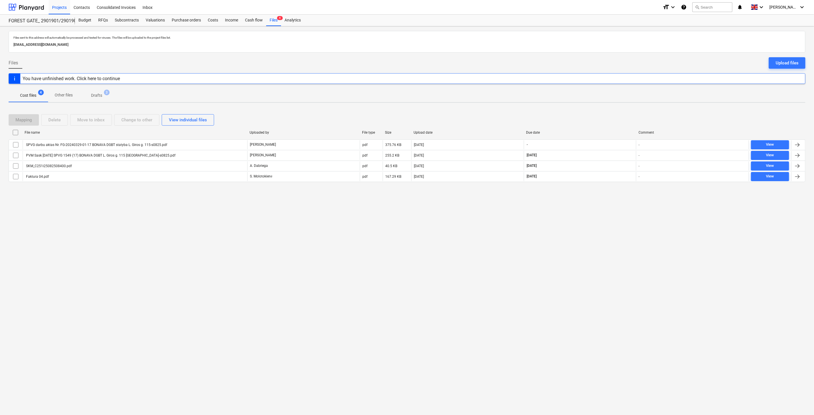
click at [583, 212] on div "Files sent to this address will automatically be processed and tested for virus…" at bounding box center [407, 220] width 814 height 388
drag, startPoint x: 597, startPoint y: 201, endPoint x: 328, endPoint y: 216, distance: 269.9
click at [594, 201] on div "Files sent to this address will automatically be processed and tested for virus…" at bounding box center [407, 220] width 814 height 388
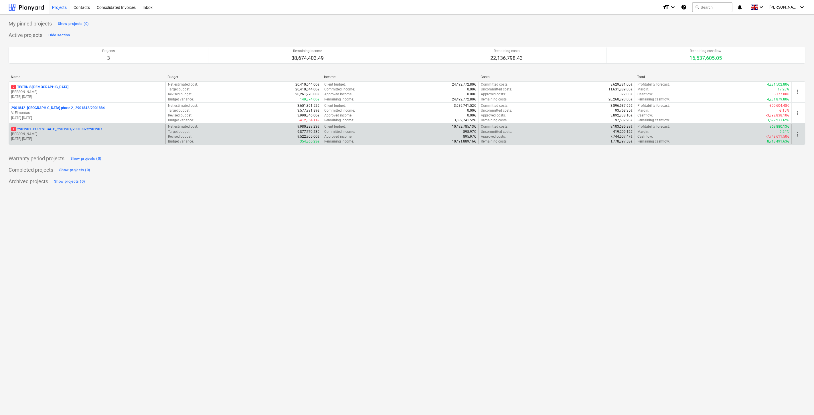
click at [126, 132] on p "[PERSON_NAME]" at bounding box center [87, 134] width 152 height 5
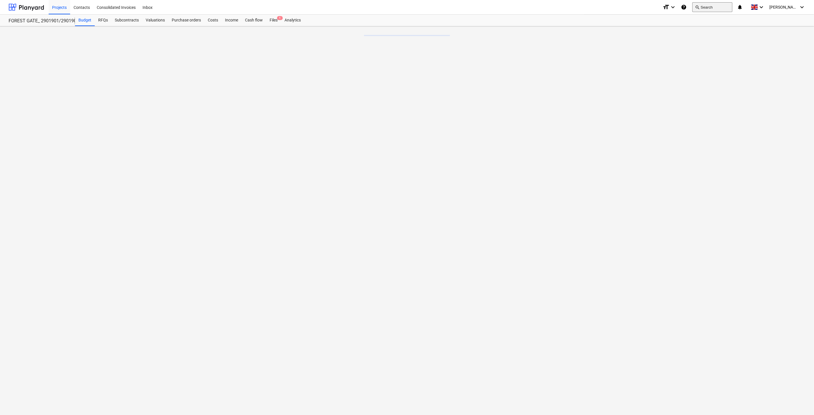
click at [728, 9] on button "search Search" at bounding box center [712, 7] width 40 height 10
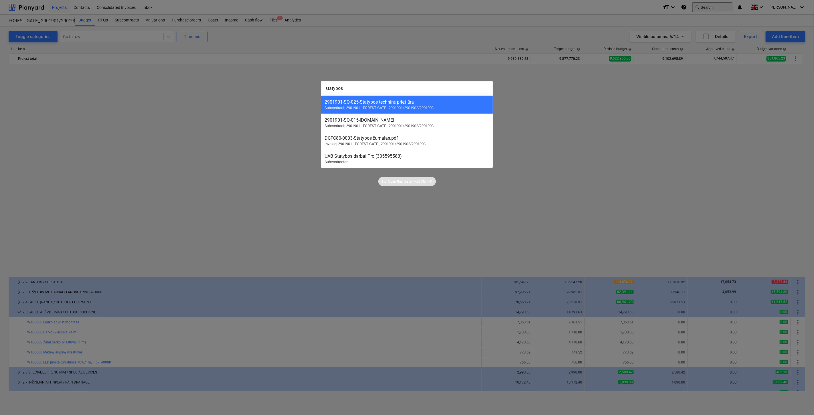
scroll to position [416, 0]
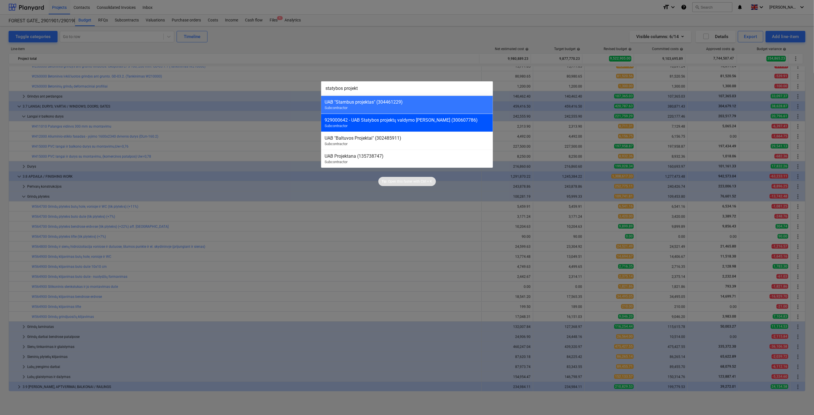
type input "statybos projekt"
click at [434, 124] on div "929000642 - UAB Statybos projektų valdymo grupė (300607786) Subcontractor" at bounding box center [407, 123] width 172 height 18
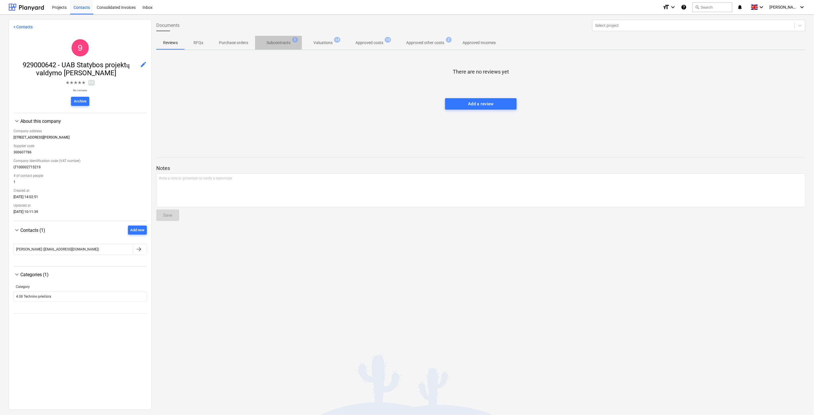
click at [285, 41] on p "Subcontracts" at bounding box center [278, 43] width 24 height 6
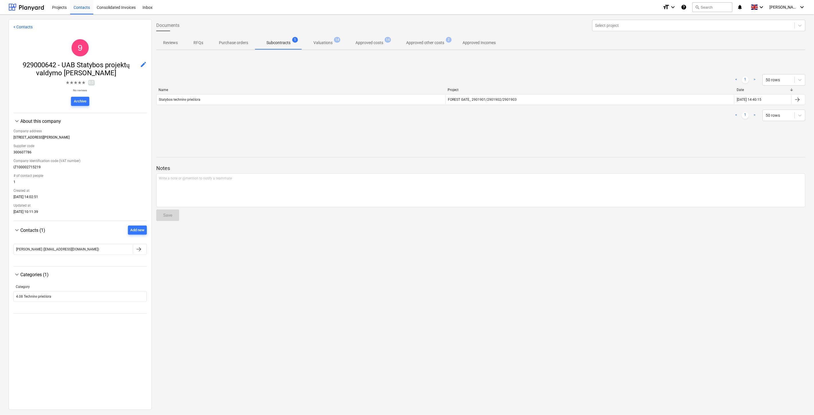
click at [304, 76] on div "< 1 > 50 rows" at bounding box center [480, 79] width 649 height 11
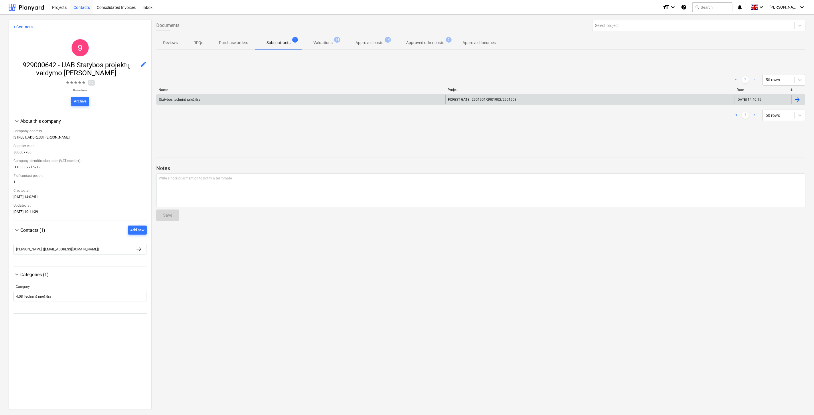
click at [302, 98] on div "Statybos techninė priežiūra" at bounding box center [300, 99] width 289 height 9
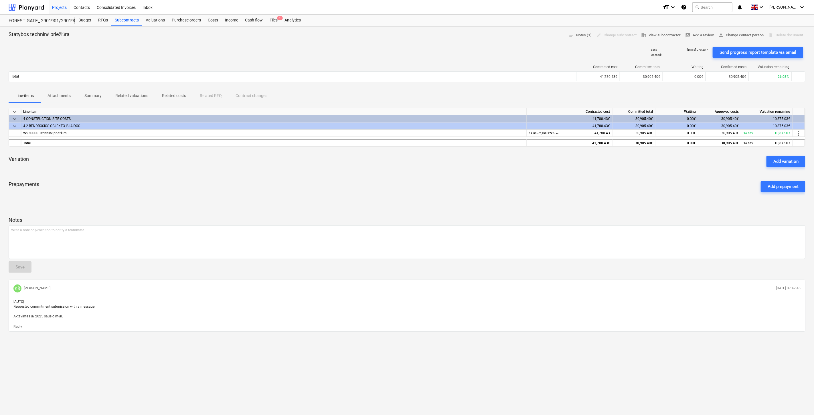
click at [481, 167] on div "Variation Add variation" at bounding box center [407, 161] width 796 height 21
click at [485, 165] on div "Variation Add variation" at bounding box center [407, 161] width 796 height 21
